Goal: Navigation & Orientation: Find specific page/section

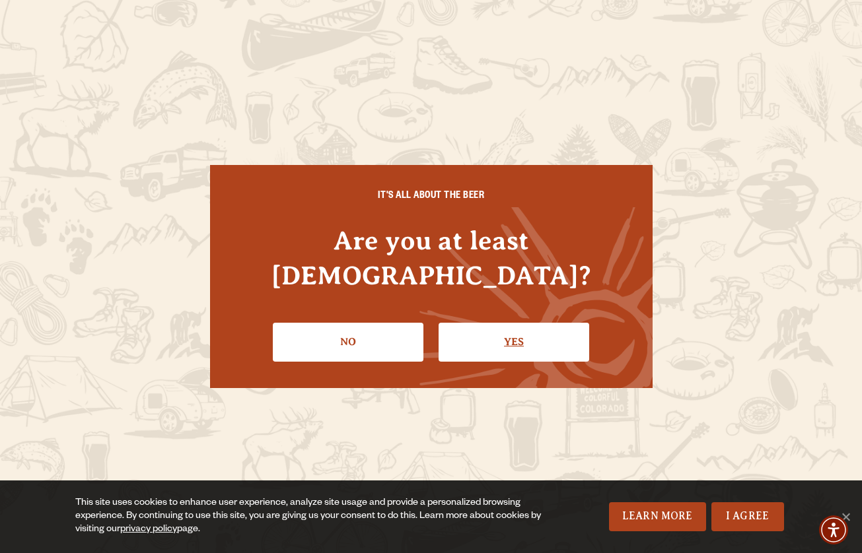
click at [527, 324] on link "Yes" at bounding box center [513, 342] width 151 height 38
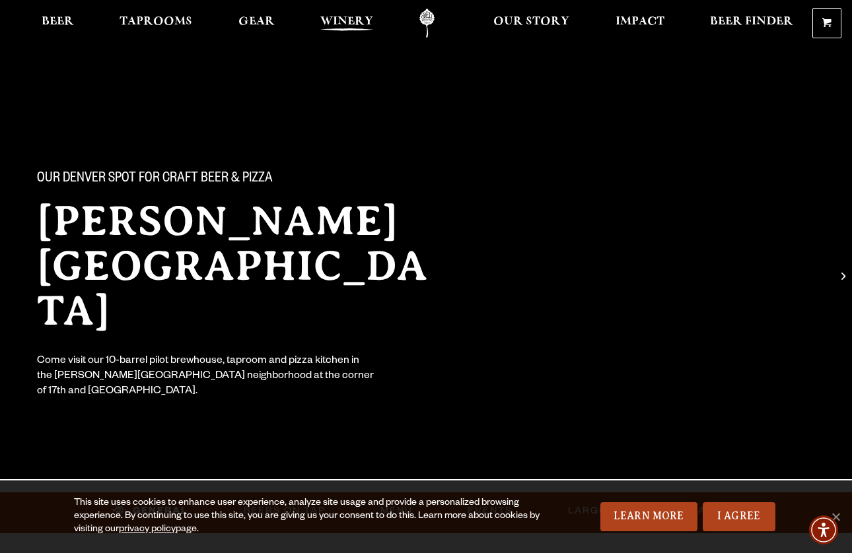
click at [343, 17] on span "Winery" at bounding box center [346, 22] width 53 height 11
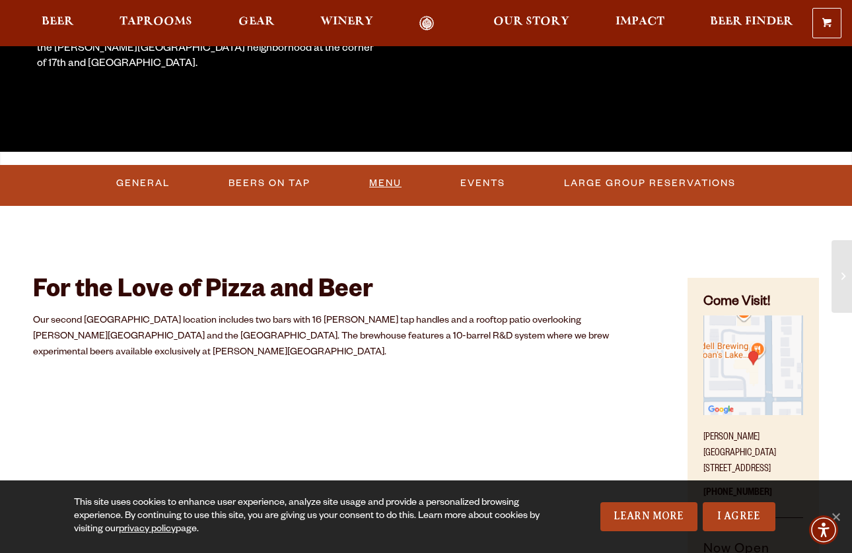
scroll to position [329, 0]
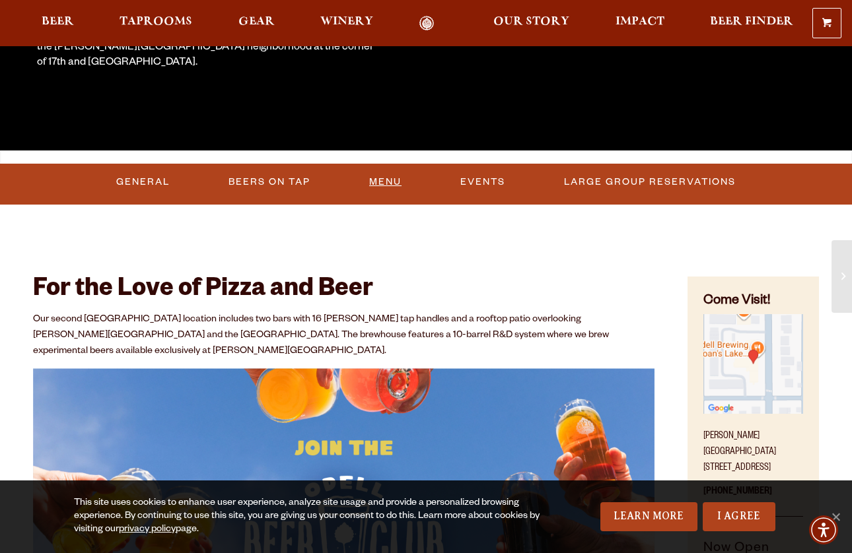
click at [390, 178] on link "Menu" at bounding box center [385, 182] width 43 height 30
